Goal: Task Accomplishment & Management: Manage account settings

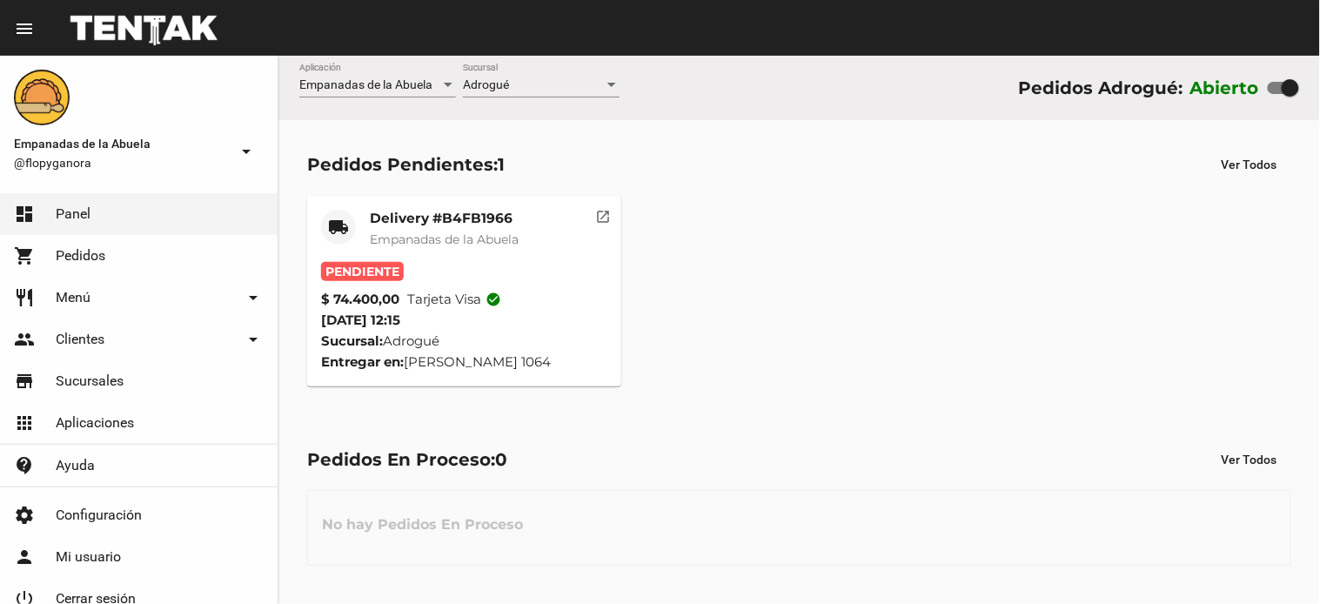
click at [478, 202] on mat-card "local_shipping Delivery #B4FB1966 Empanadas de la Abuela Pendiente $ 74.400,00 …" at bounding box center [464, 291] width 314 height 190
click at [517, 228] on div "Delivery #B4FB1966 Empanadas de la Abuela" at bounding box center [444, 236] width 149 height 52
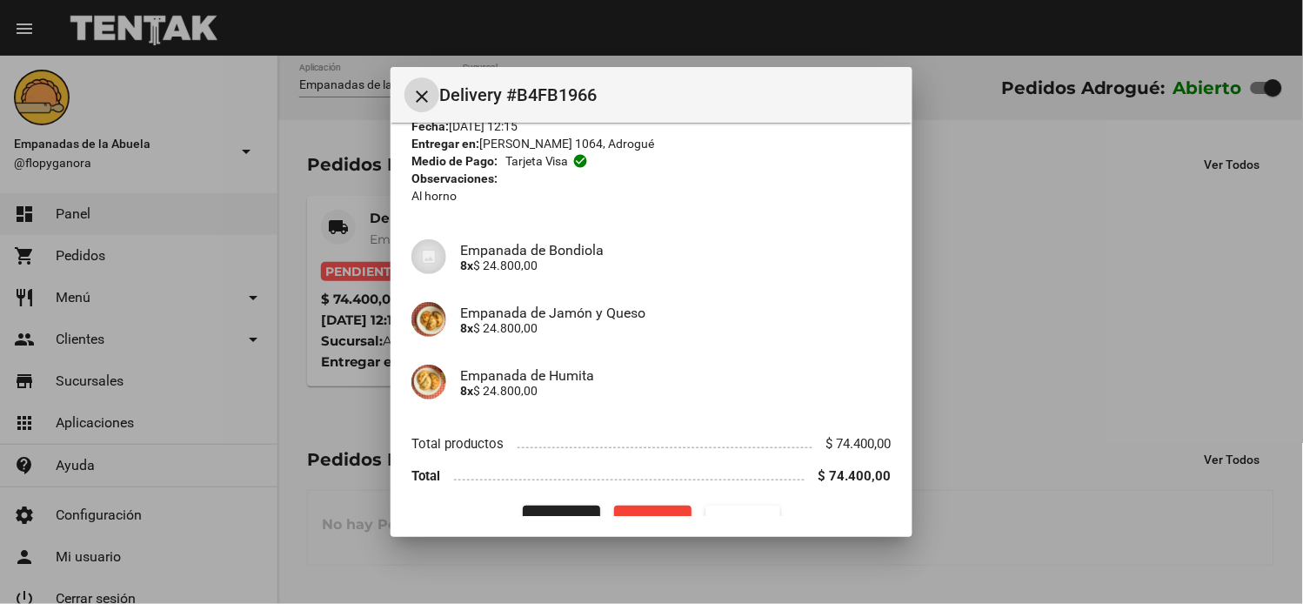
scroll to position [113, 0]
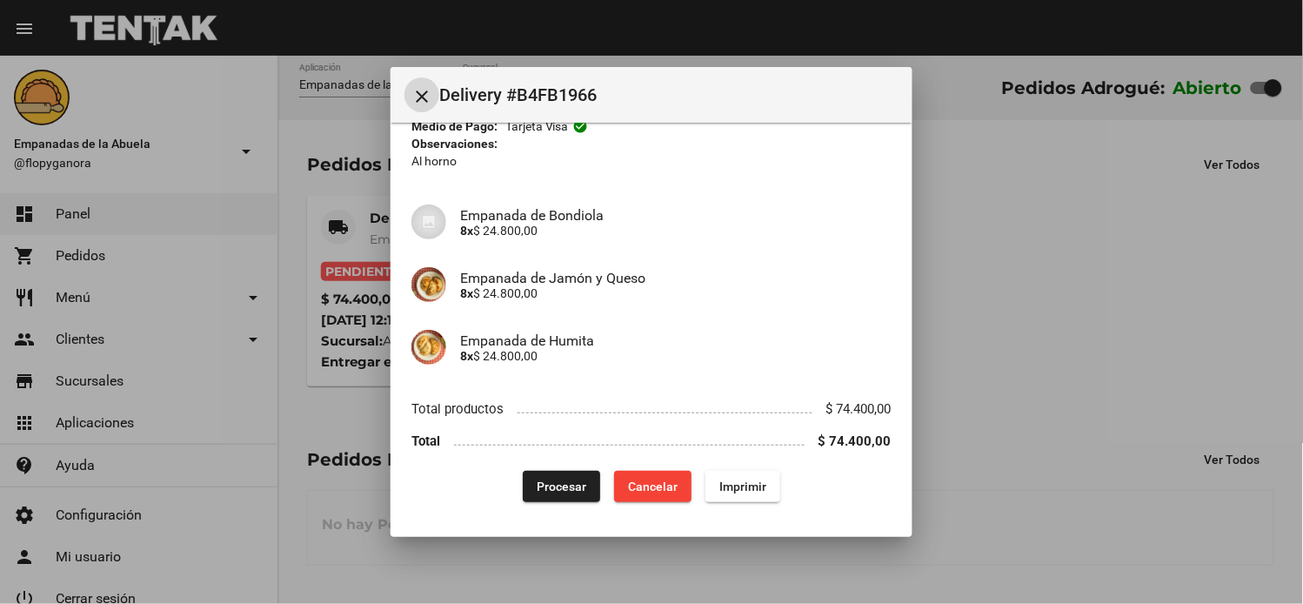
click at [753, 491] on span "Imprimir" at bounding box center [742, 486] width 47 height 14
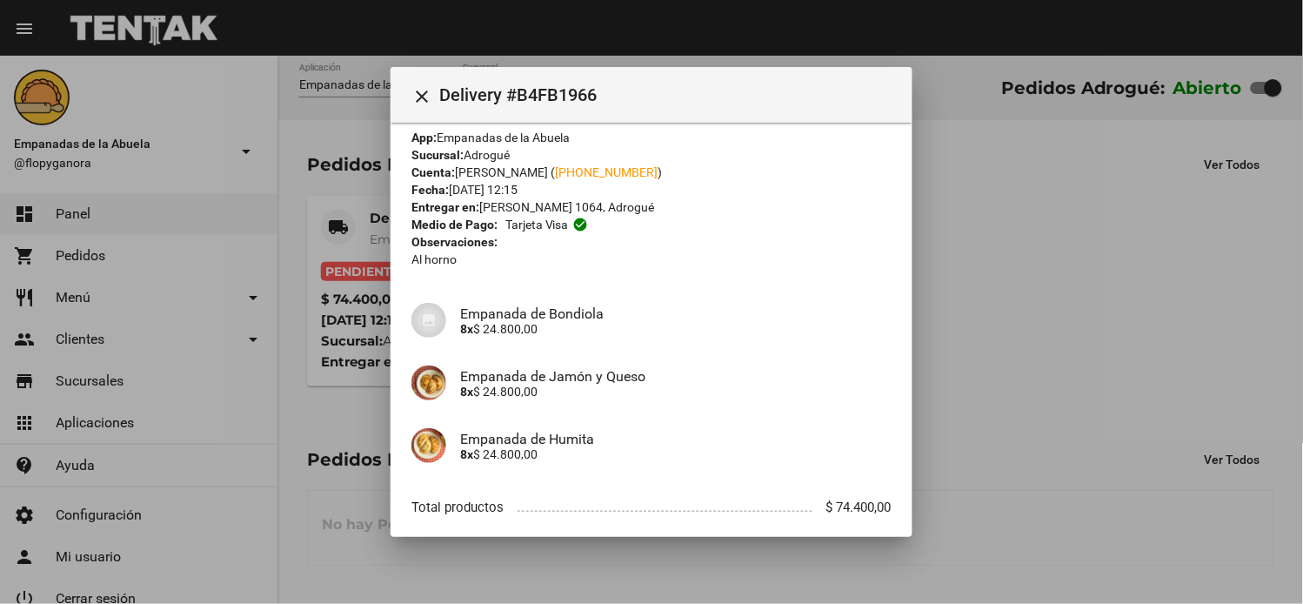
scroll to position [113, 0]
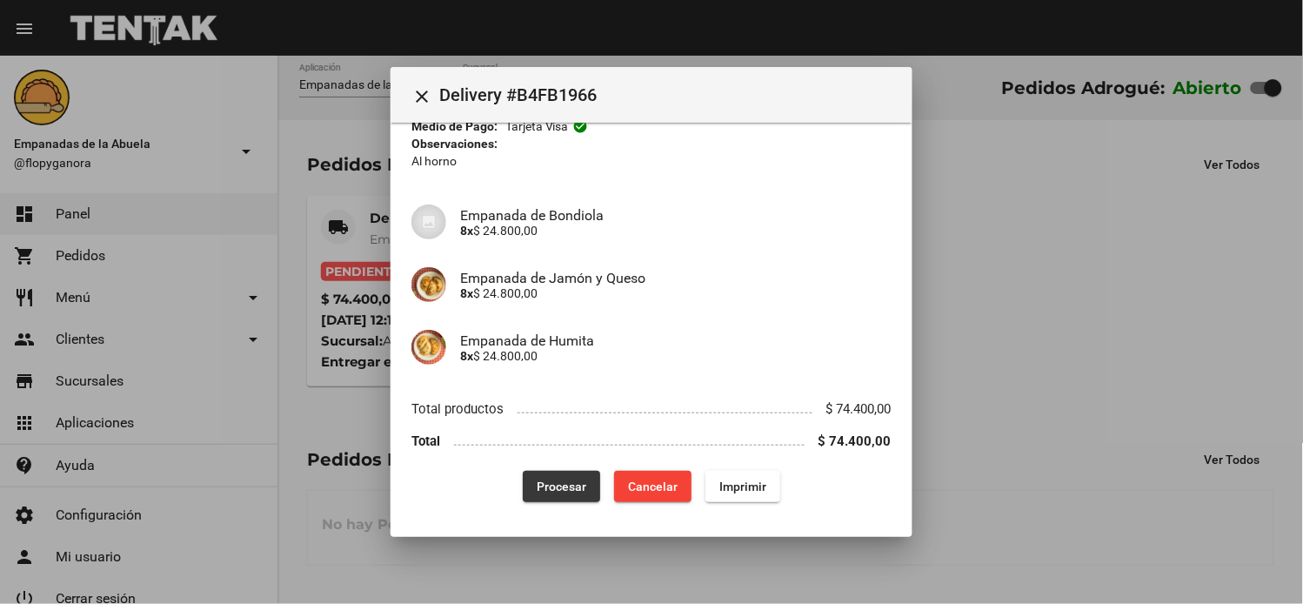
click at [570, 501] on button "Procesar" at bounding box center [561, 486] width 77 height 31
click at [570, 501] on div at bounding box center [651, 302] width 1303 height 604
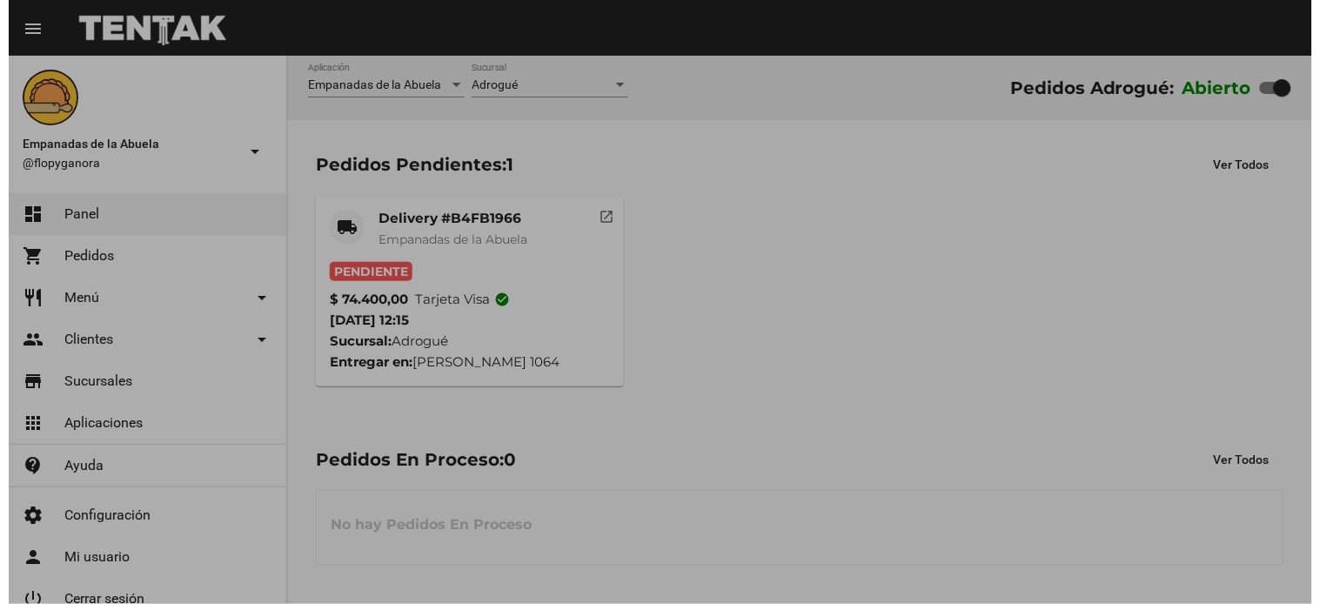
scroll to position [0, 0]
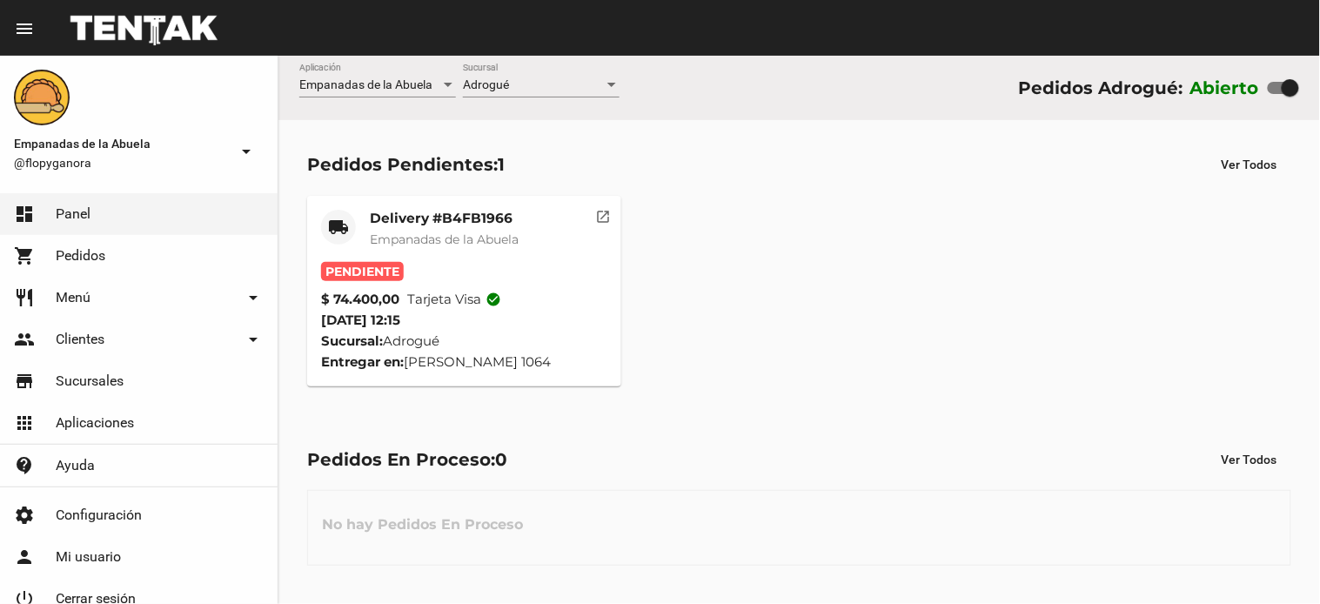
click at [451, 454] on div "Pedidos En Proceso: 0" at bounding box center [407, 459] width 200 height 28
